Goal: Task Accomplishment & Management: Use online tool/utility

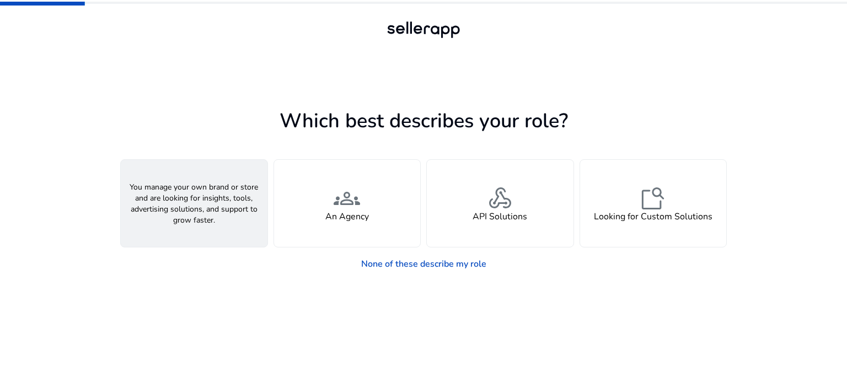
click at [211, 205] on div "person A Seller" at bounding box center [194, 203] width 147 height 87
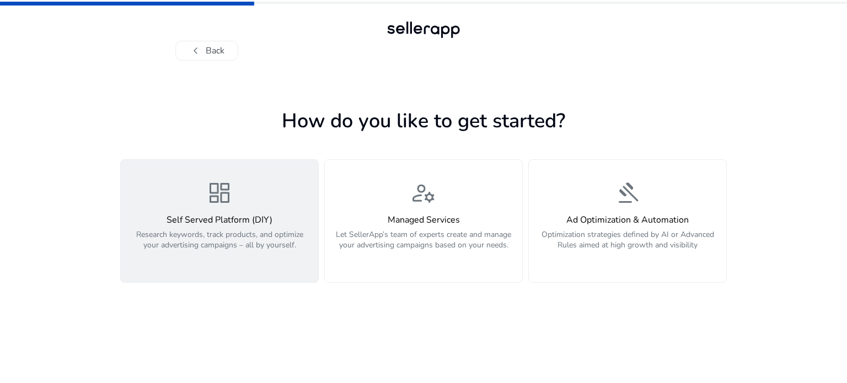
click at [216, 218] on h4 "Self Served Platform (DIY)" at bounding box center [219, 220] width 184 height 10
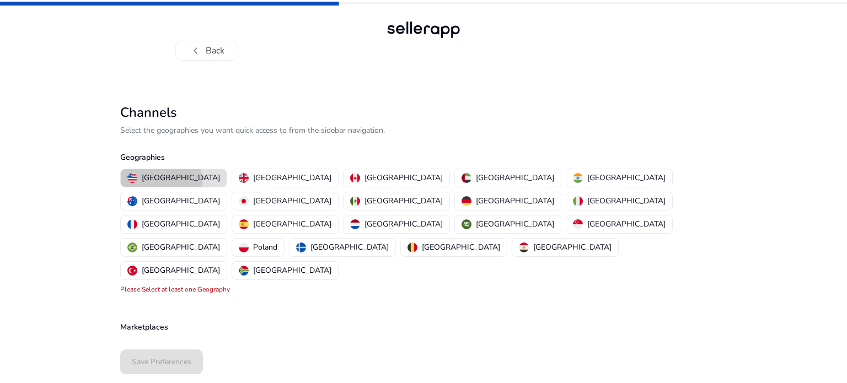
click at [161, 182] on p "[GEOGRAPHIC_DATA]" at bounding box center [181, 178] width 78 height 12
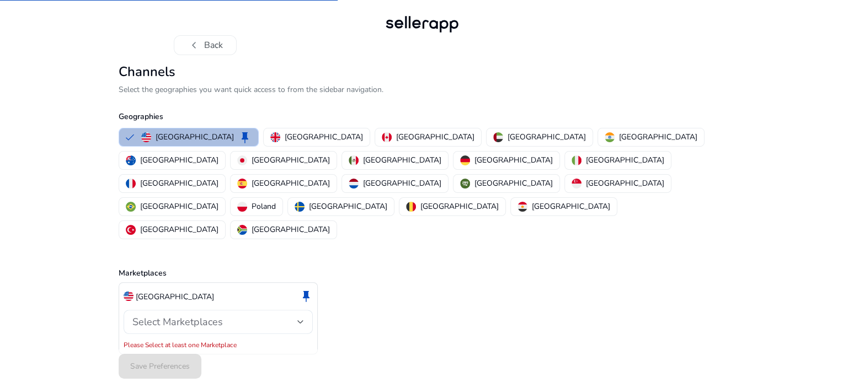
scroll to position [7, 0]
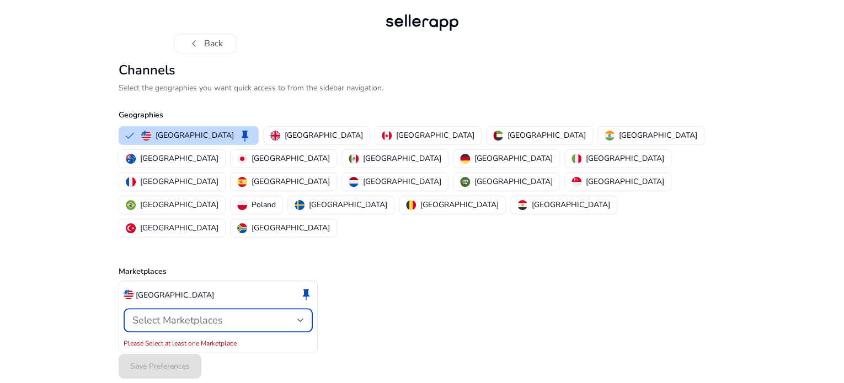
click at [280, 314] on div "Select Marketplaces" at bounding box center [214, 320] width 165 height 12
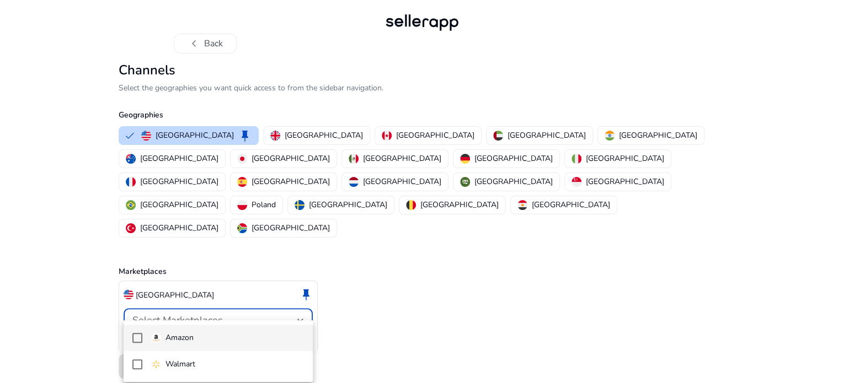
click at [190, 338] on p "Amazon" at bounding box center [180, 338] width 28 height 12
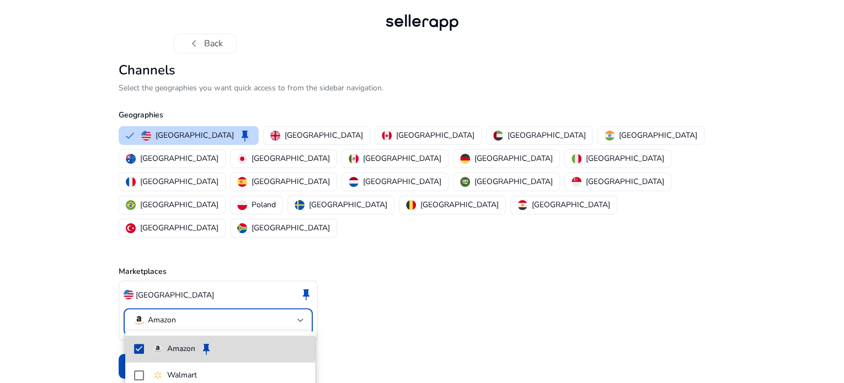
scroll to position [0, 0]
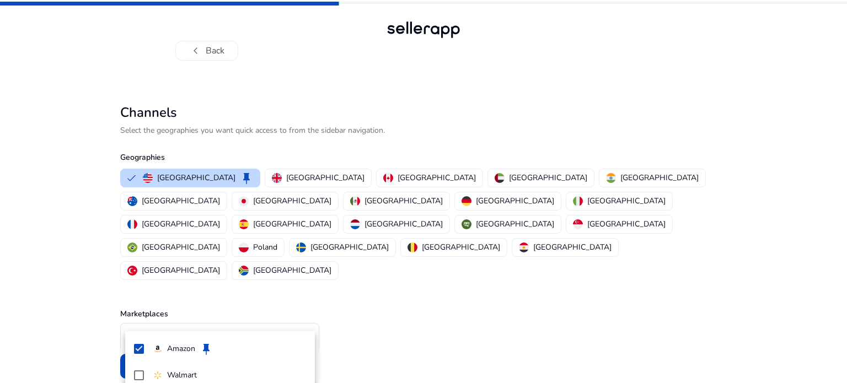
click at [516, 286] on div at bounding box center [423, 191] width 847 height 383
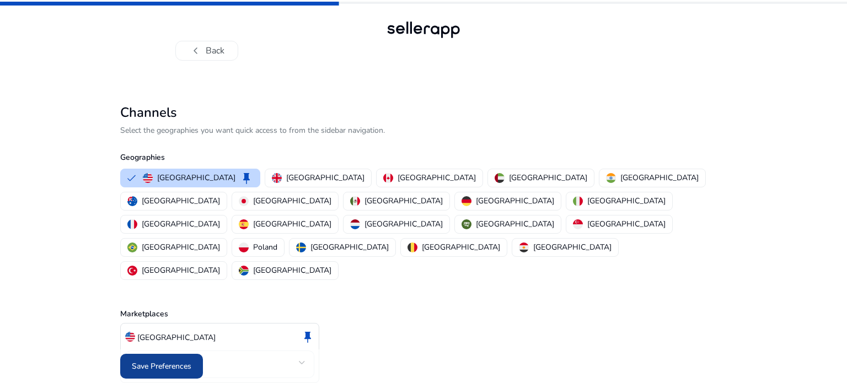
click at [174, 364] on span "Save Preferences" at bounding box center [162, 367] width 60 height 12
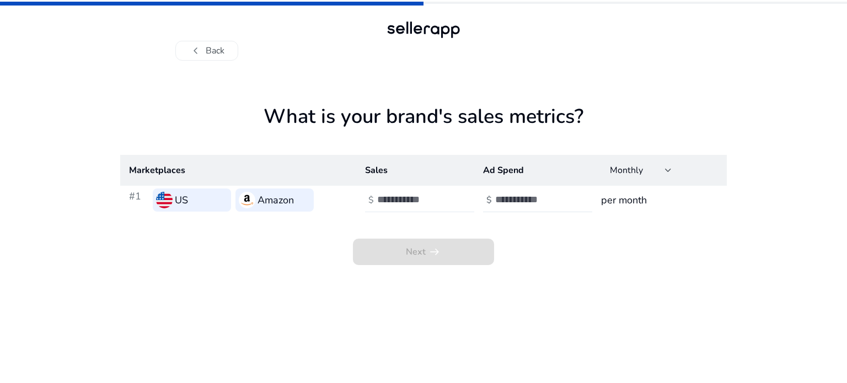
click at [406, 200] on input "number" at bounding box center [414, 200] width 74 height 12
type input "*"
click at [449, 195] on input "*" at bounding box center [414, 200] width 74 height 12
click at [520, 200] on input "number" at bounding box center [532, 200] width 74 height 12
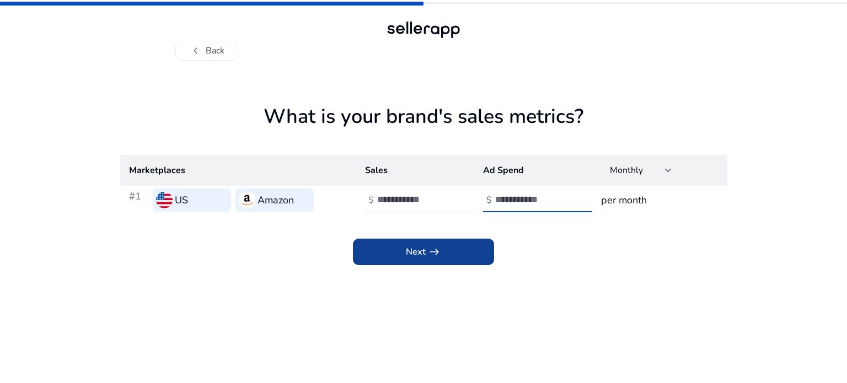
type input "*"
click at [457, 252] on span at bounding box center [423, 252] width 141 height 26
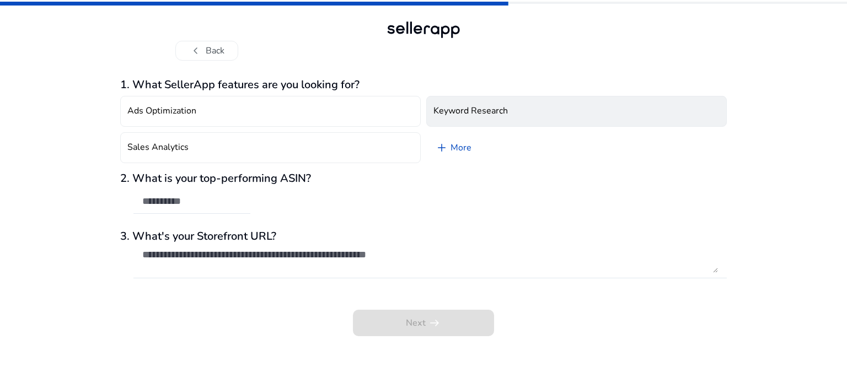
click at [485, 112] on h4 "Keyword Research" at bounding box center [471, 111] width 74 height 10
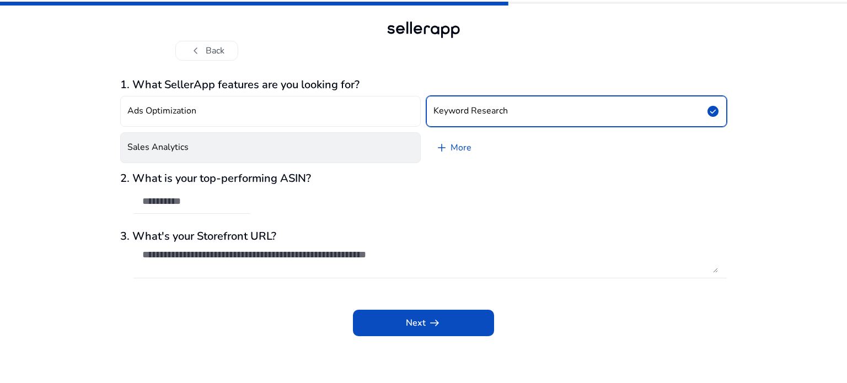
click at [321, 146] on button "Sales Analytics" at bounding box center [270, 147] width 301 height 31
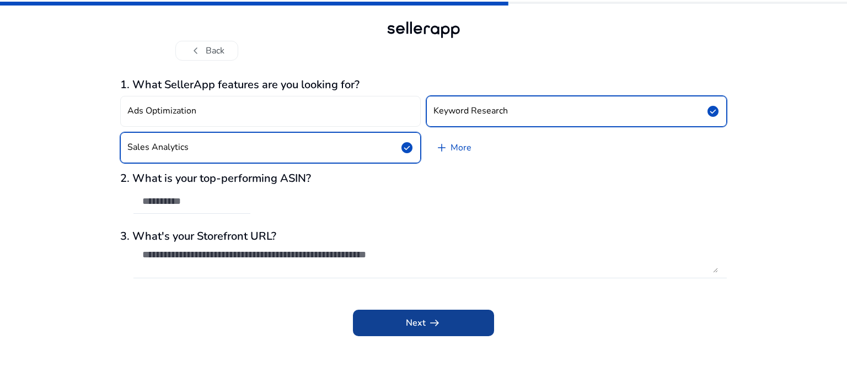
click at [406, 326] on span "Next arrow_right_alt" at bounding box center [423, 323] width 35 height 13
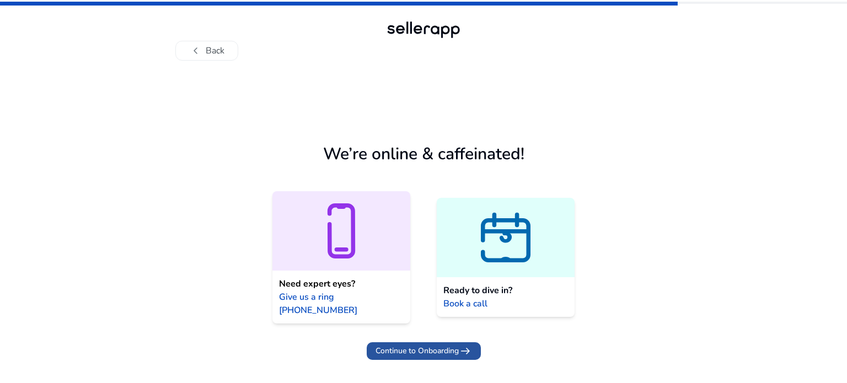
click at [433, 345] on span "Continue to Onboarding" at bounding box center [417, 351] width 83 height 12
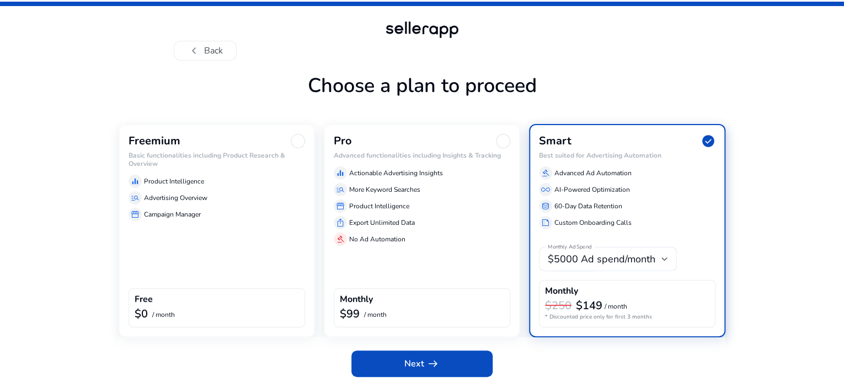
scroll to position [38, 0]
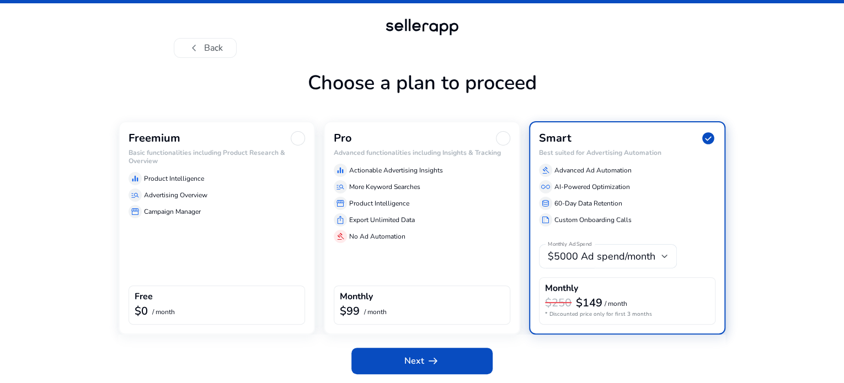
click at [189, 140] on div "Freemium" at bounding box center [217, 138] width 177 height 14
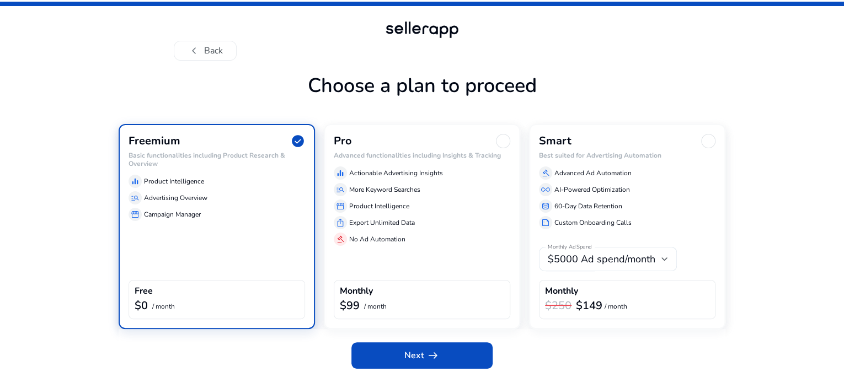
scroll to position [29, 0]
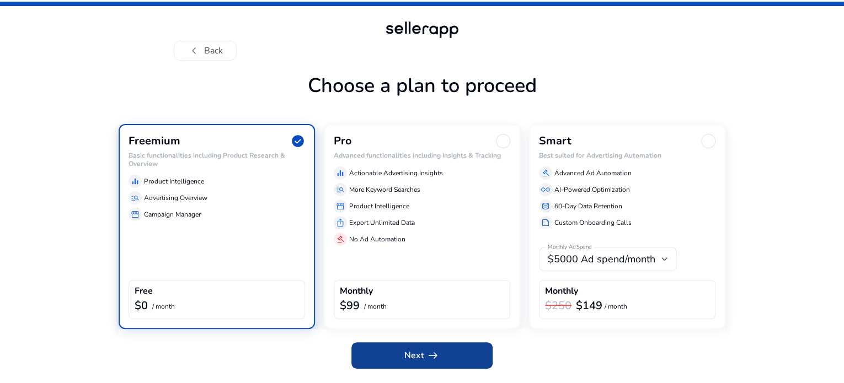
click at [401, 362] on span at bounding box center [421, 356] width 141 height 26
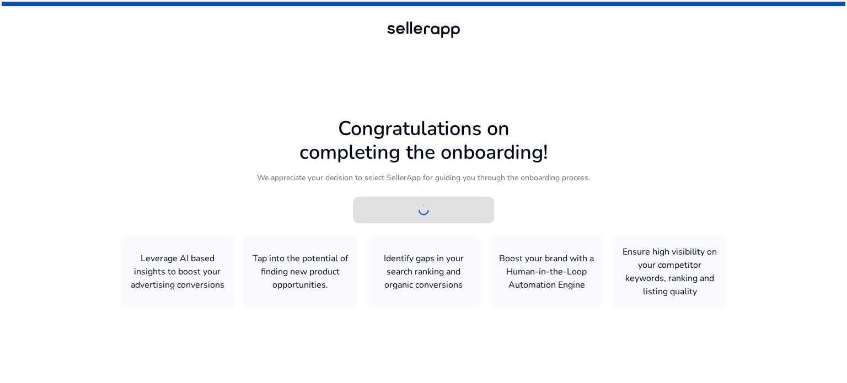
scroll to position [0, 0]
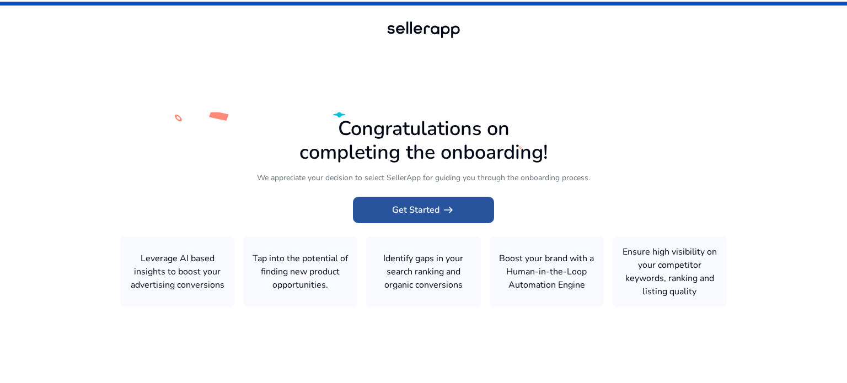
click at [393, 214] on span "Get Started arrow_right_alt" at bounding box center [423, 210] width 63 height 13
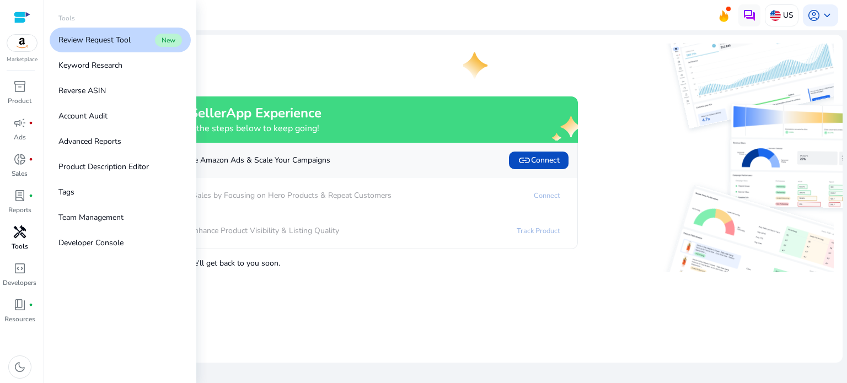
click at [20, 244] on p "Tools" at bounding box center [20, 247] width 17 height 10
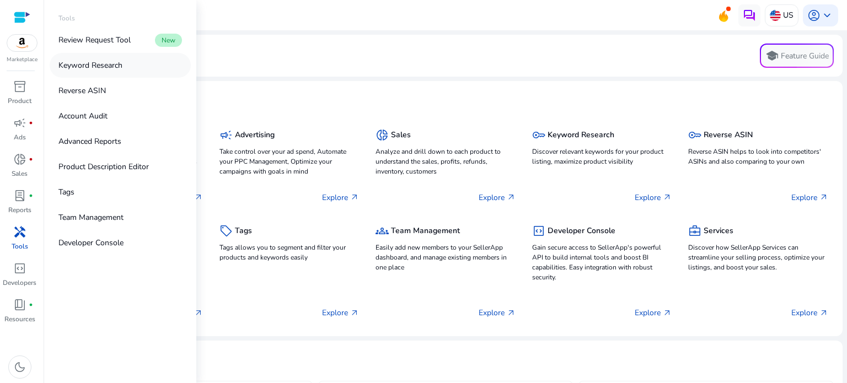
click at [98, 68] on p "Keyword Research" at bounding box center [90, 66] width 64 height 12
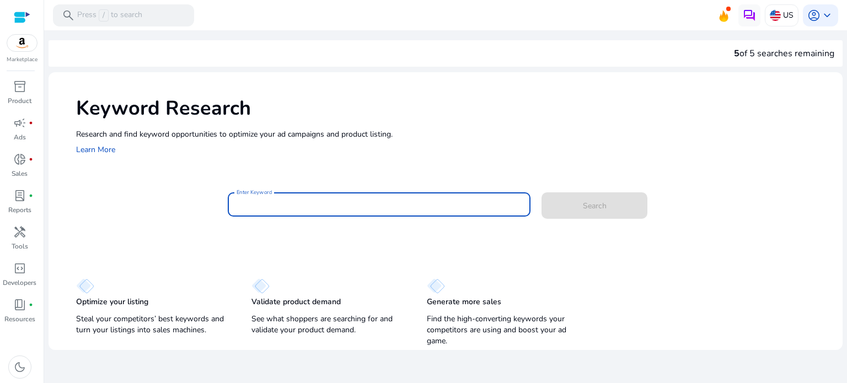
click at [271, 202] on input "Enter Keyword" at bounding box center [380, 205] width 286 height 12
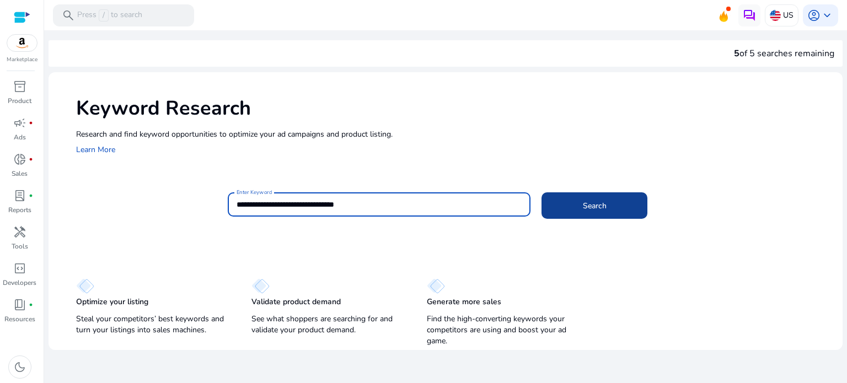
type input "**********"
click at [599, 205] on span "Search" at bounding box center [595, 206] width 24 height 12
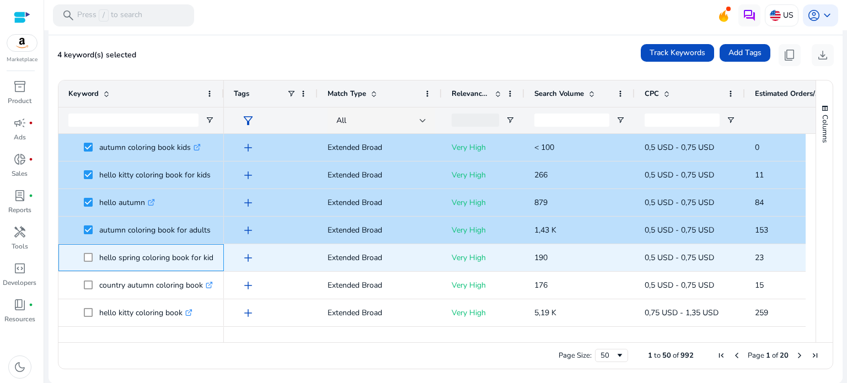
click at [88, 252] on span at bounding box center [91, 258] width 15 height 23
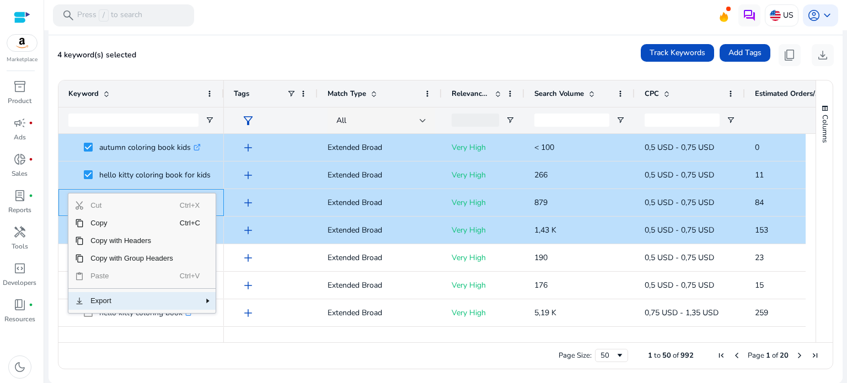
click at [102, 302] on span "Export" at bounding box center [132, 301] width 96 height 18
click at [243, 305] on span "CSV Export" at bounding box center [255, 305] width 51 height 18
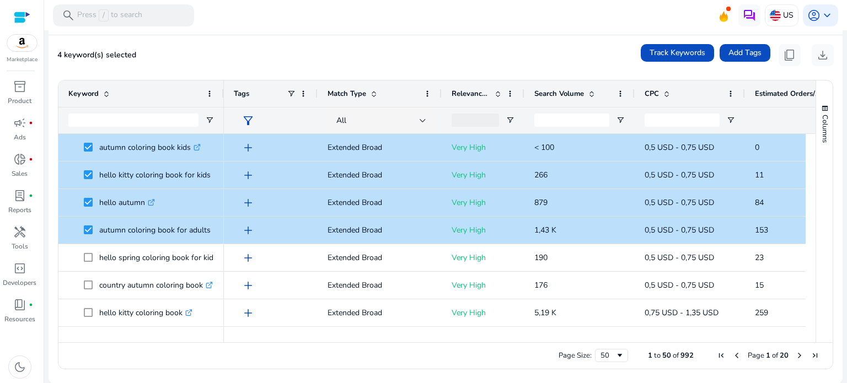
click at [341, 55] on div "4 keyword(s) selected Track Keywords Add Tags content_copy download" at bounding box center [445, 55] width 777 height 22
click at [29, 165] on div "donut_small fiber_manual_record" at bounding box center [19, 160] width 31 height 18
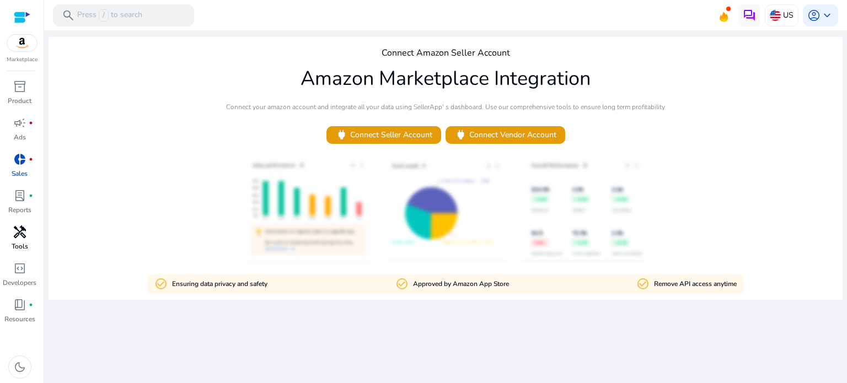
click at [25, 231] on span "handyman" at bounding box center [19, 232] width 13 height 13
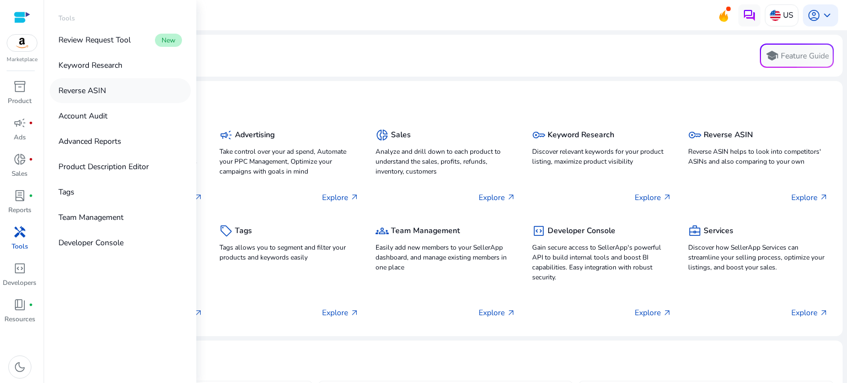
click at [112, 88] on link "Reverse ASIN" at bounding box center [120, 90] width 141 height 25
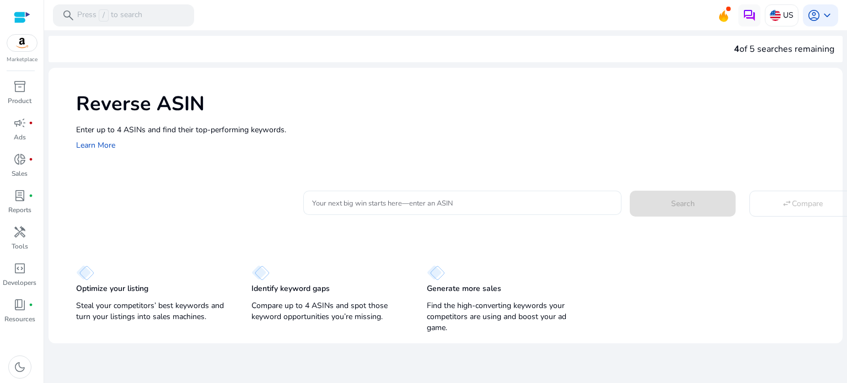
click at [377, 207] on input "Your next big win starts here—enter an ASIN" at bounding box center [462, 203] width 301 height 12
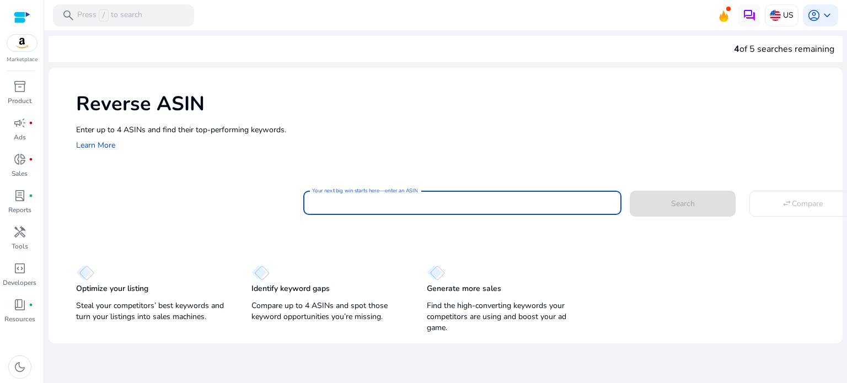
paste input "**********"
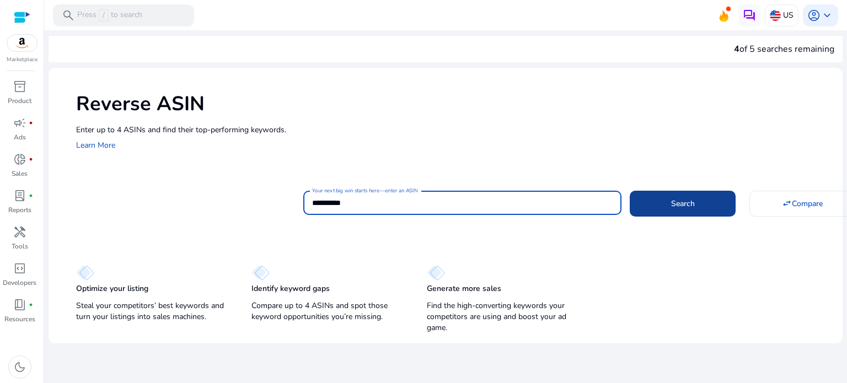
click at [646, 202] on span at bounding box center [683, 203] width 106 height 26
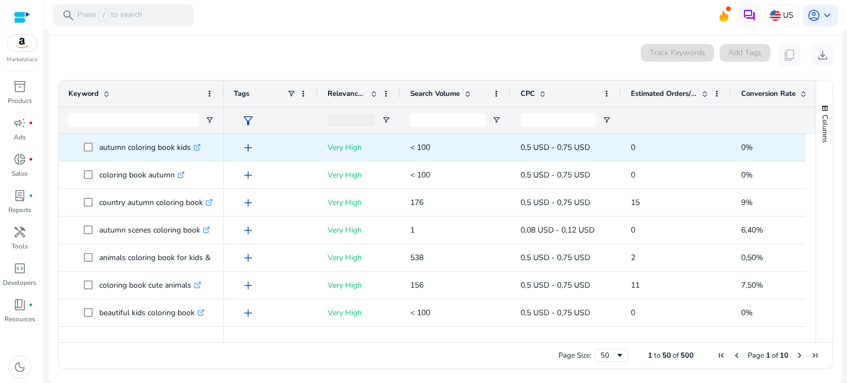
scroll to position [118, 0]
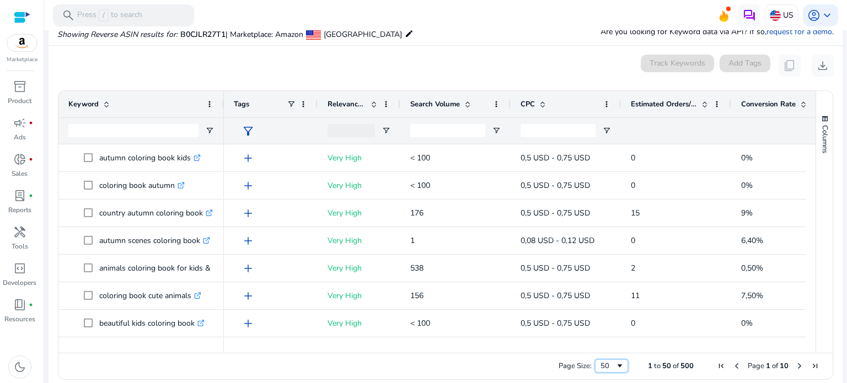
click at [616, 367] on span "Page Size" at bounding box center [620, 366] width 9 height 9
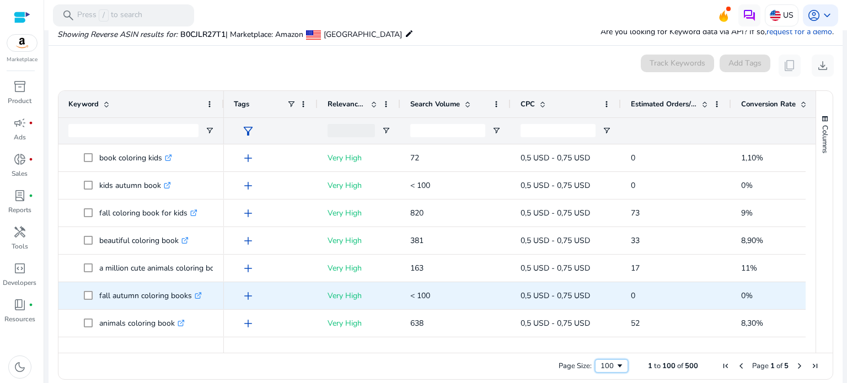
scroll to position [662, 0]
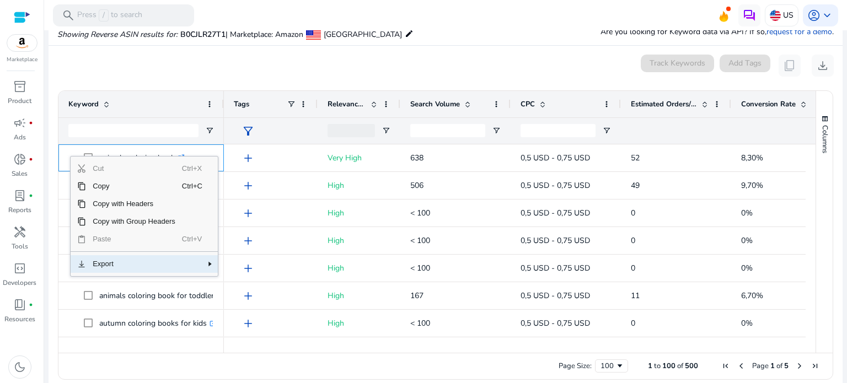
click at [115, 264] on span "Export" at bounding box center [134, 264] width 96 height 18
click at [232, 265] on span "CSV Export" at bounding box center [257, 268] width 51 height 18
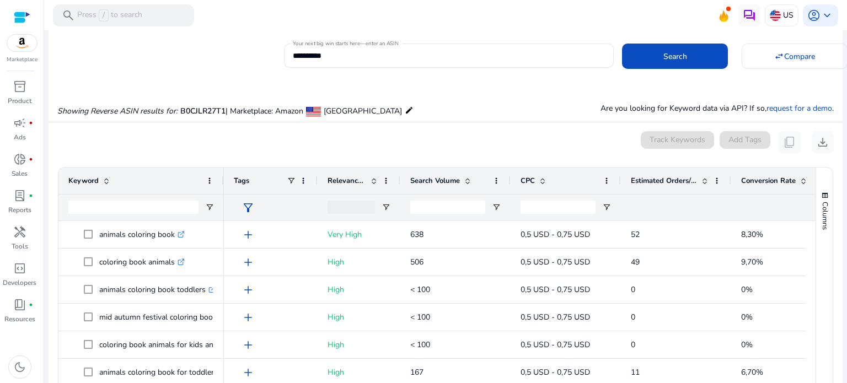
scroll to position [0, 0]
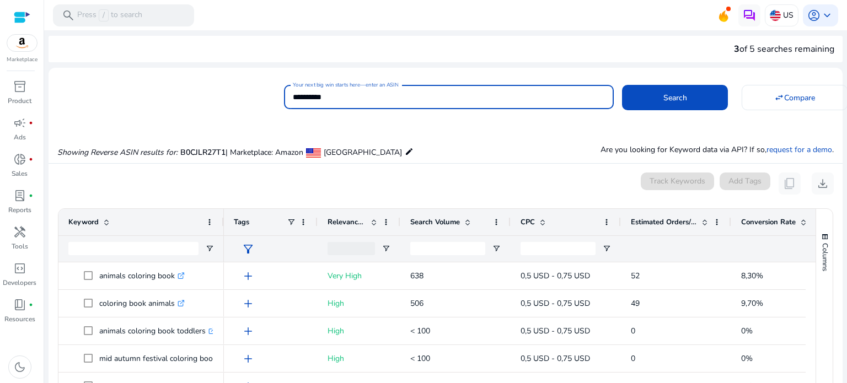
drag, startPoint x: 344, startPoint y: 94, endPoint x: 282, endPoint y: 97, distance: 61.8
click at [284, 97] on div "**********" at bounding box center [449, 97] width 330 height 24
paste input
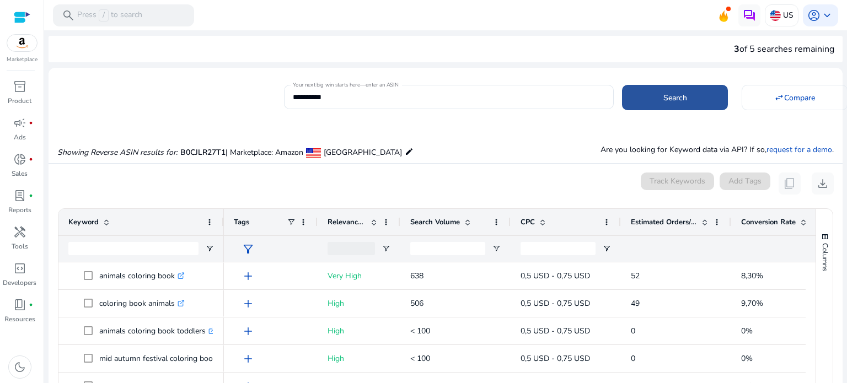
click at [674, 91] on span at bounding box center [675, 97] width 106 height 26
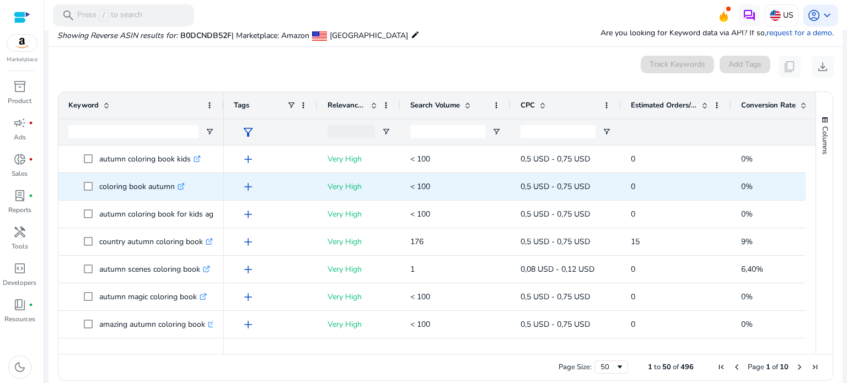
scroll to position [118, 0]
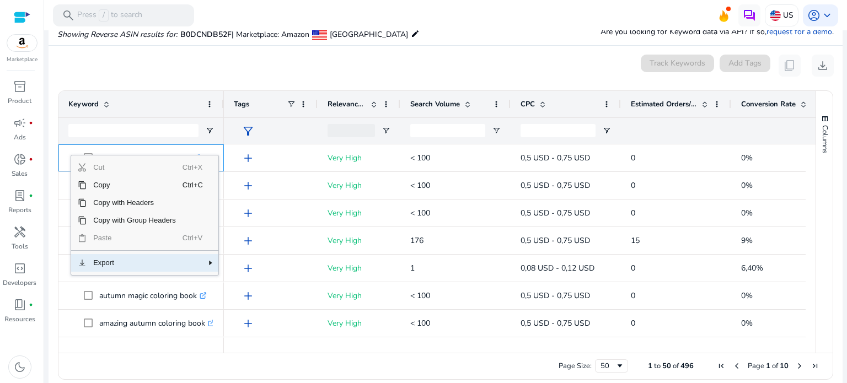
click at [109, 264] on span "Export" at bounding box center [135, 263] width 96 height 18
click at [248, 265] on span "CSV Export" at bounding box center [257, 267] width 51 height 18
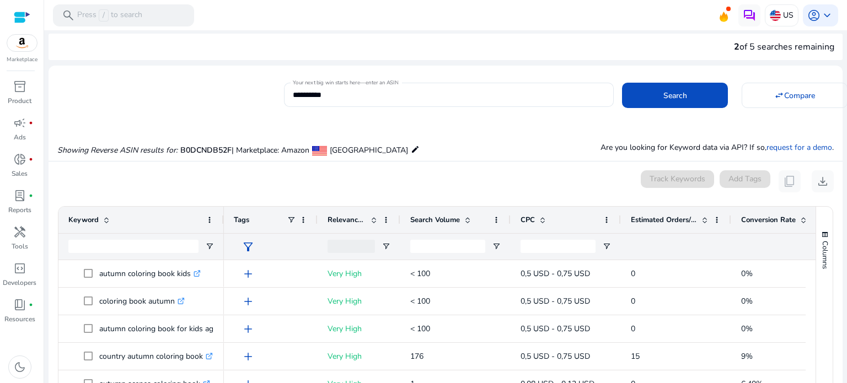
scroll to position [0, 0]
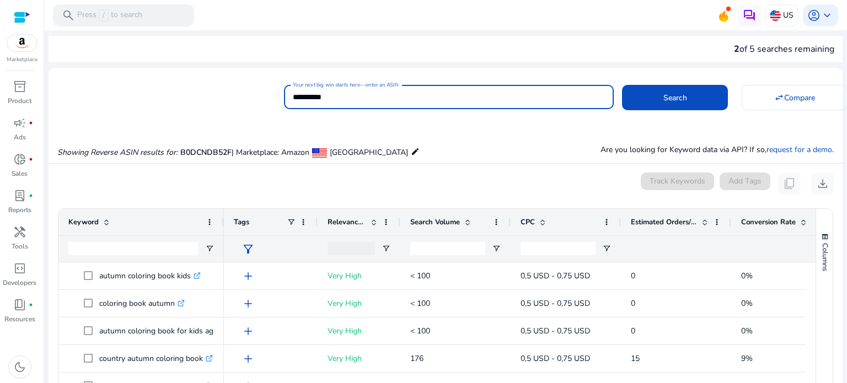
drag, startPoint x: 365, startPoint y: 92, endPoint x: 271, endPoint y: 94, distance: 93.3
click at [271, 94] on div "**********" at bounding box center [442, 95] width 786 height 27
paste input
type input "**********"
click at [653, 98] on span at bounding box center [675, 97] width 106 height 26
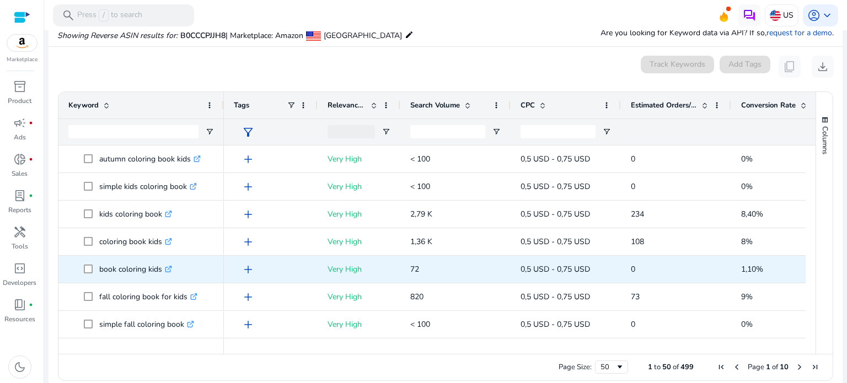
scroll to position [118, 0]
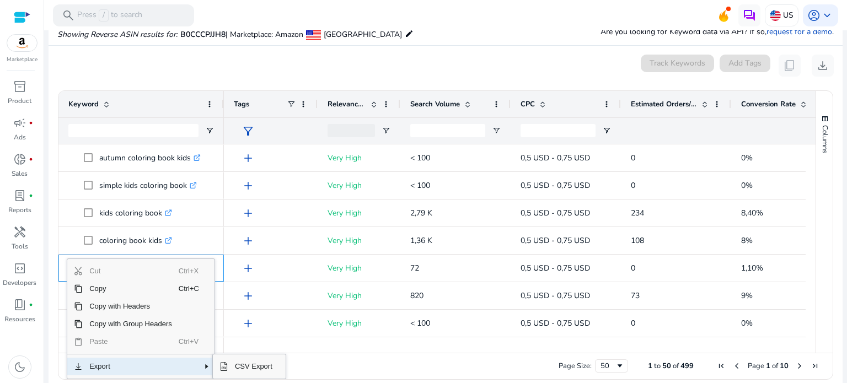
click at [106, 368] on span "Export" at bounding box center [131, 367] width 96 height 18
click at [234, 361] on span "CSV Export" at bounding box center [253, 367] width 51 height 18
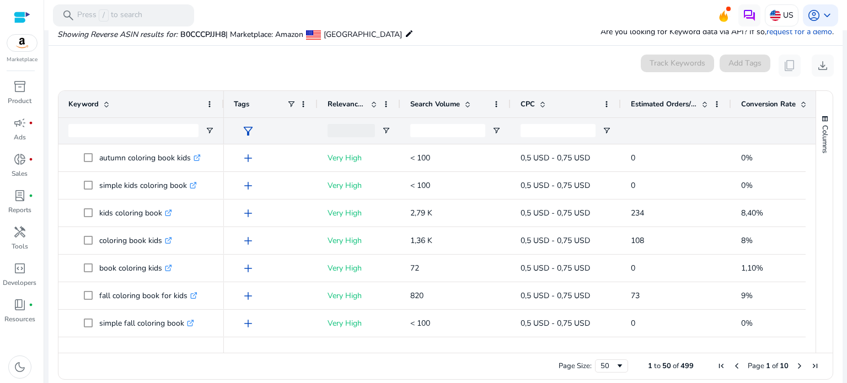
click at [590, 68] on div "0 keyword(s) selected Track Keywords Add Tags content_copy download" at bounding box center [445, 66] width 777 height 22
